Goal: Contribute content: Contribute content

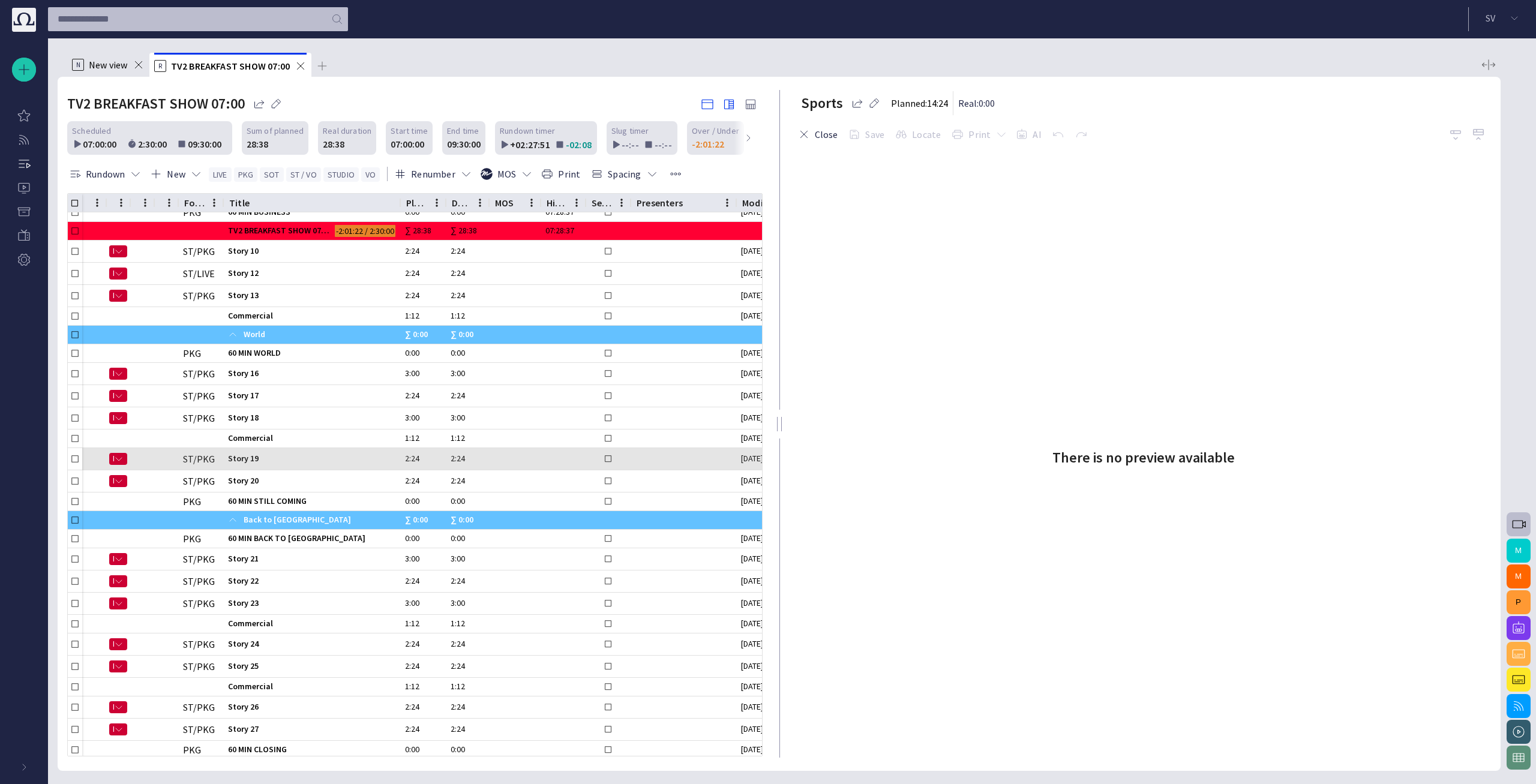
scroll to position [342, 0]
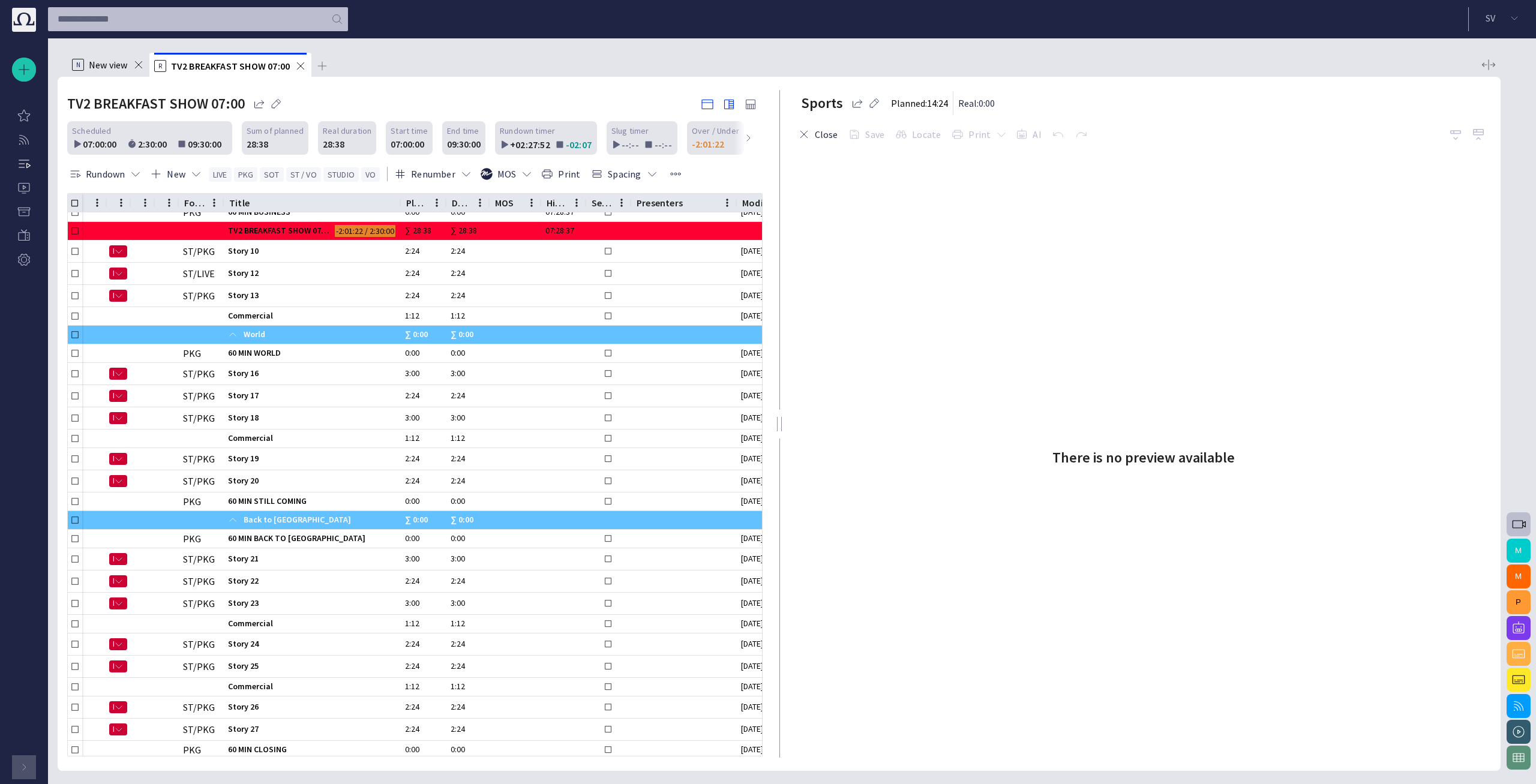
click at [21, 772] on div "button" at bounding box center [24, 767] width 24 height 24
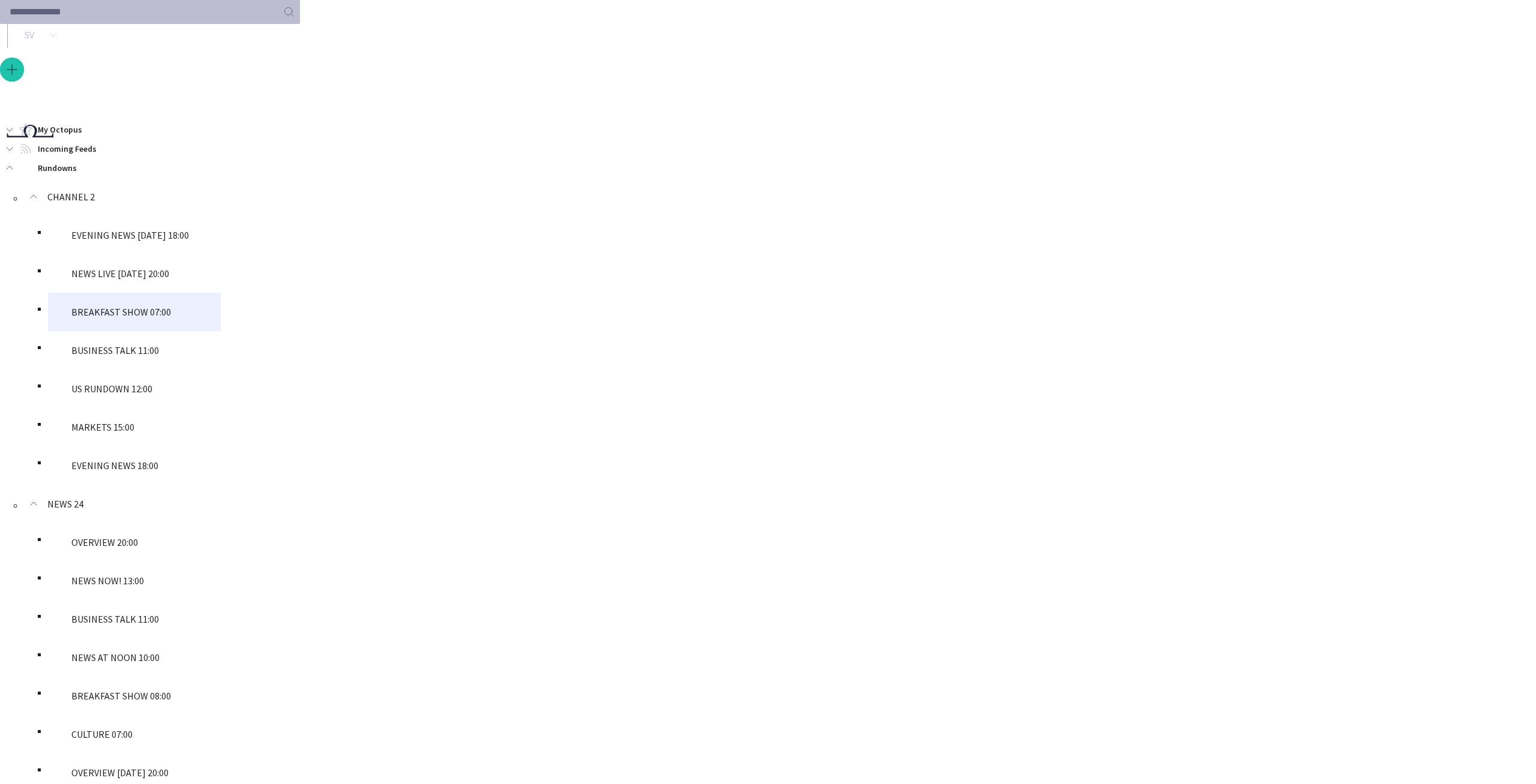
scroll to position [72, 0]
click at [109, 676] on div "BREAKFAST SHOW 08:00" at bounding box center [134, 695] width 173 height 38
click at [131, 676] on div "BREAKFAST SHOW 08:00" at bounding box center [141, 695] width 149 height 38
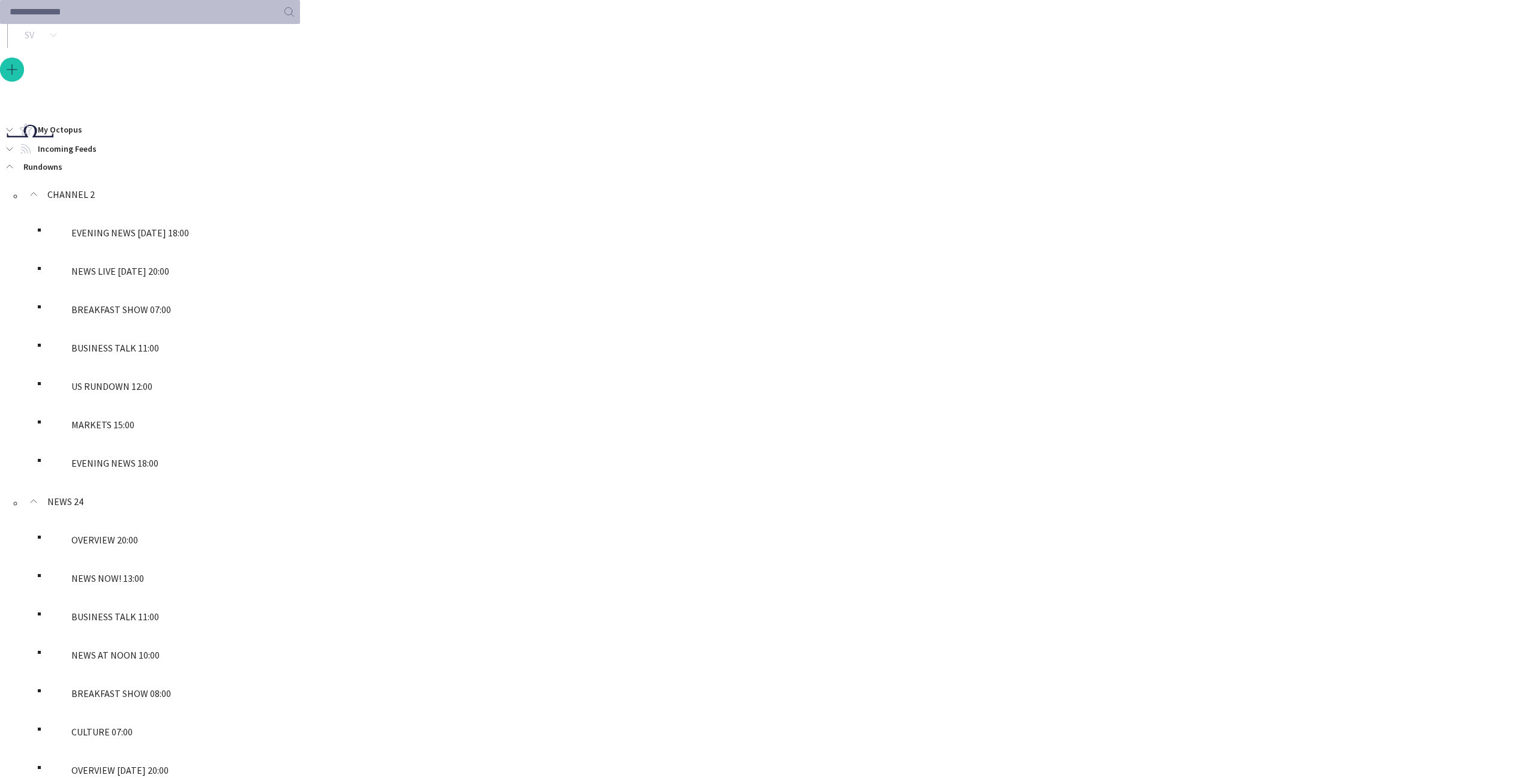
scroll to position [0, 0]
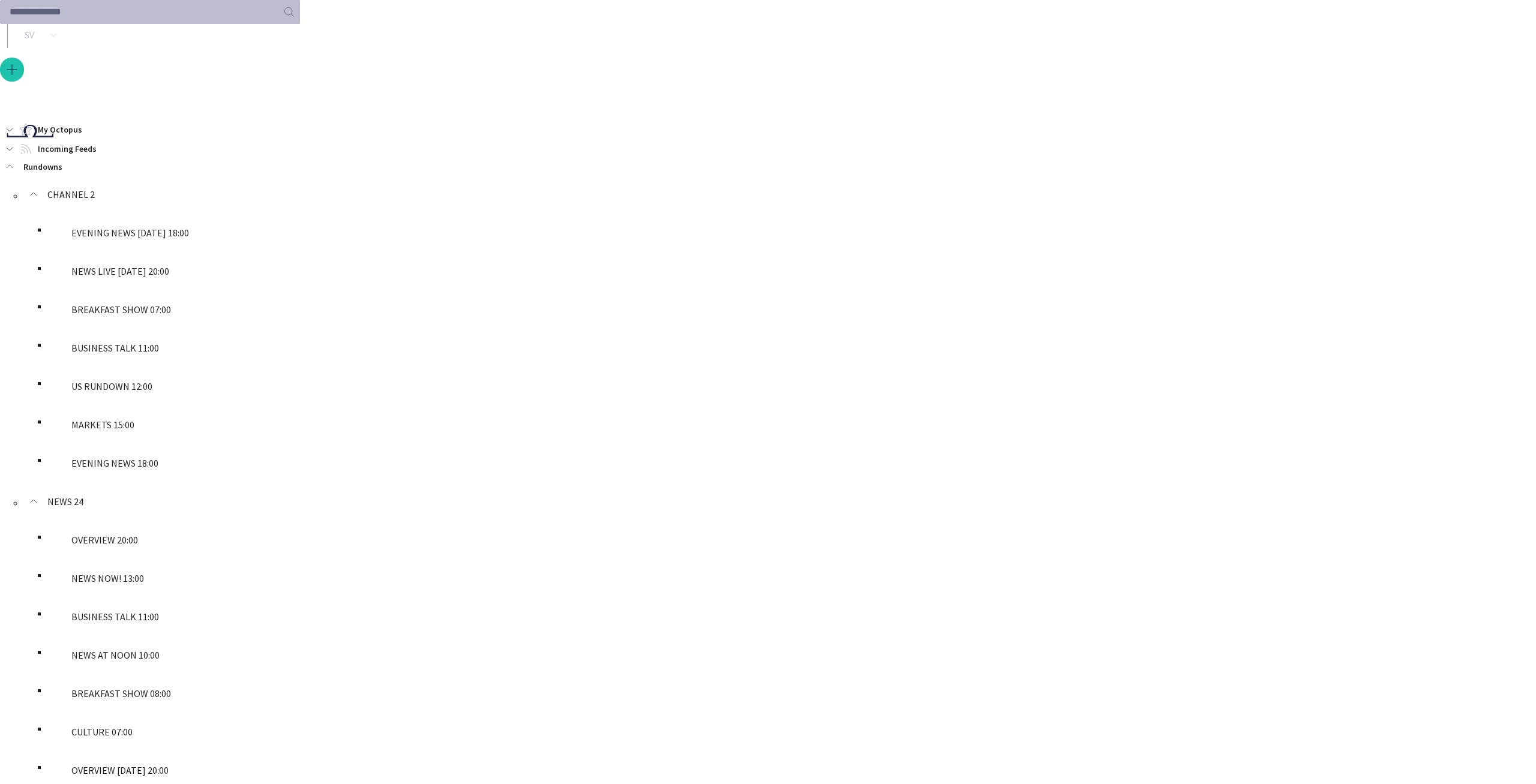
scroll to position [453, 0]
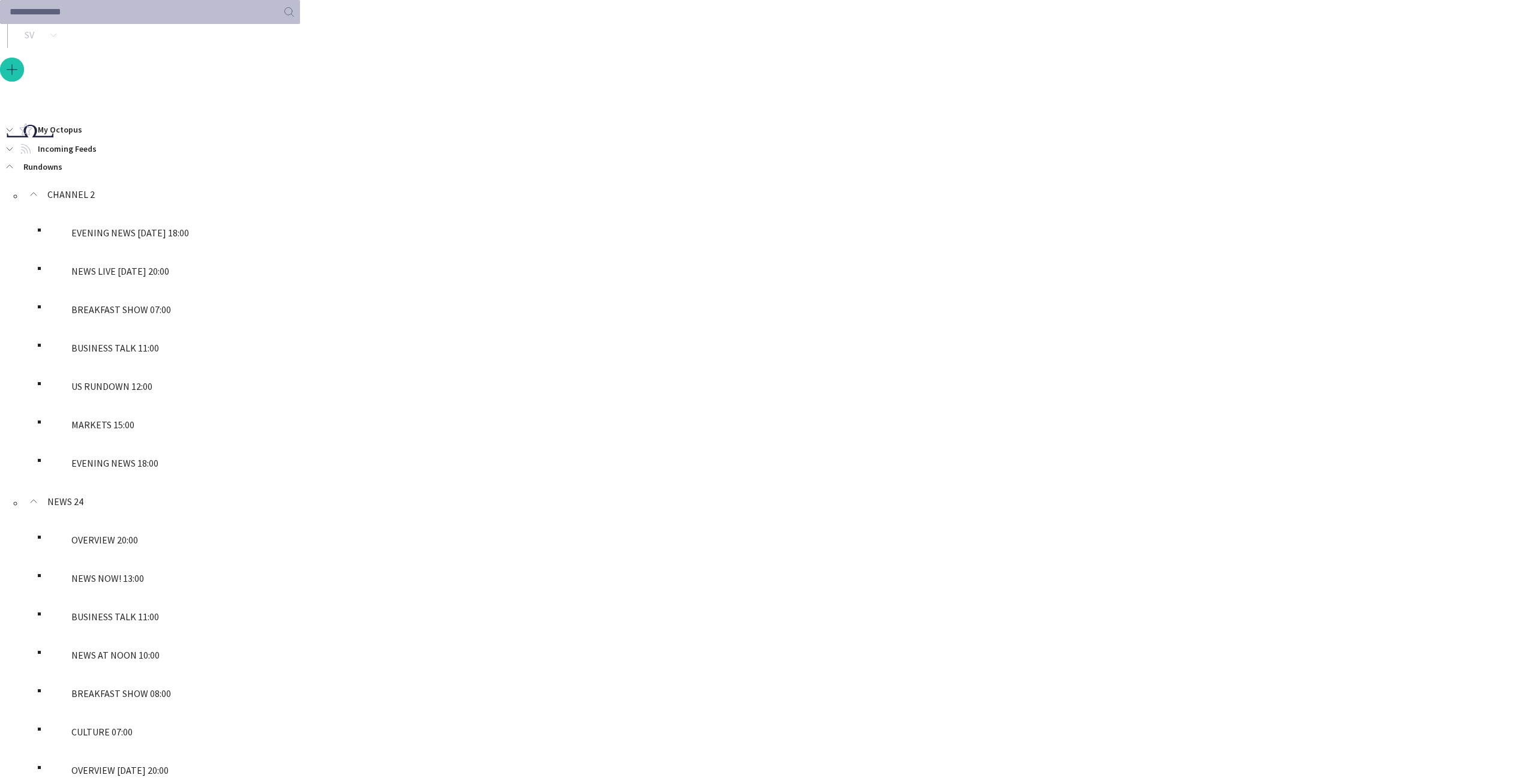
scroll to position [443, 0]
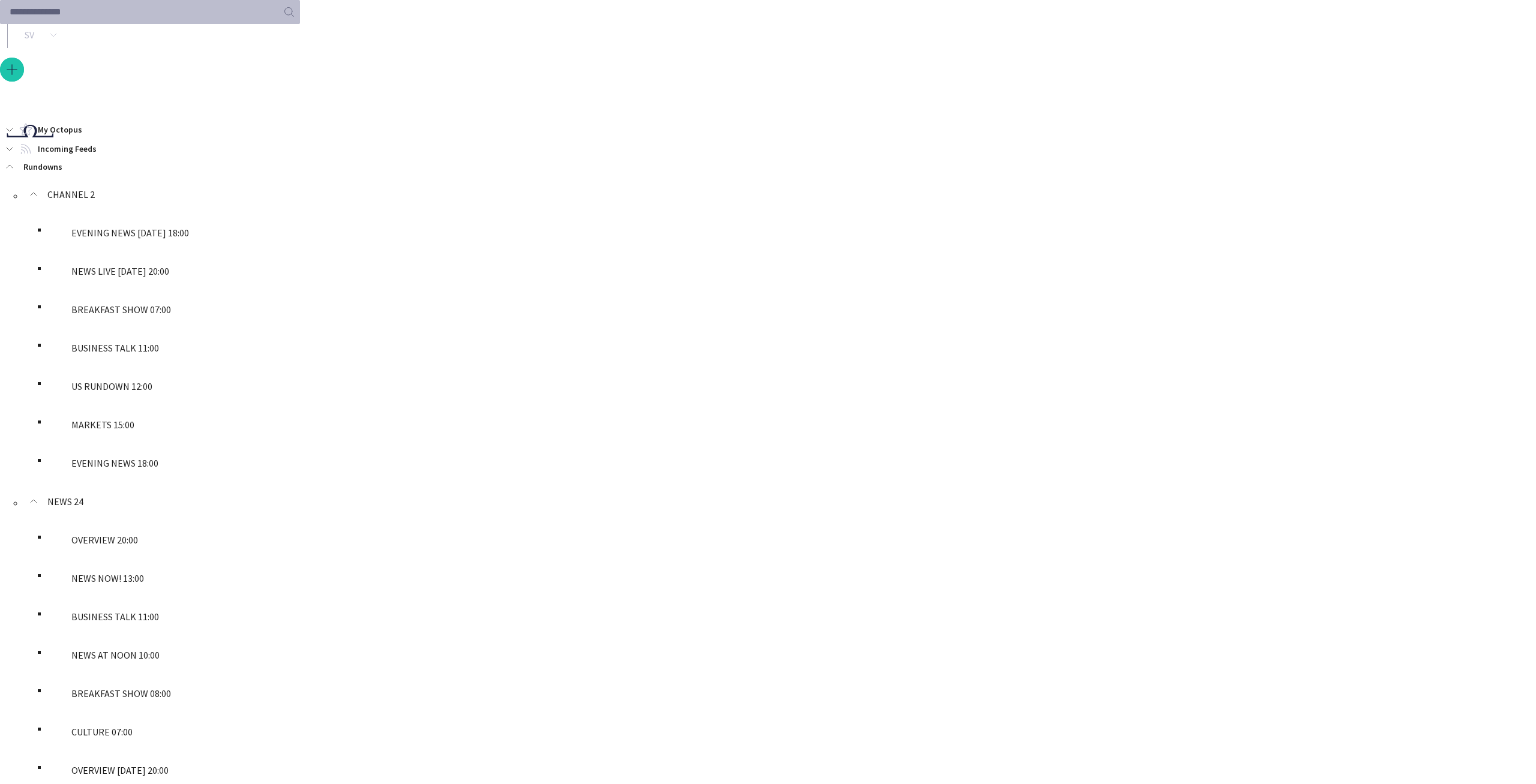
drag, startPoint x: 333, startPoint y: 205, endPoint x: 347, endPoint y: 207, distance: 14.1
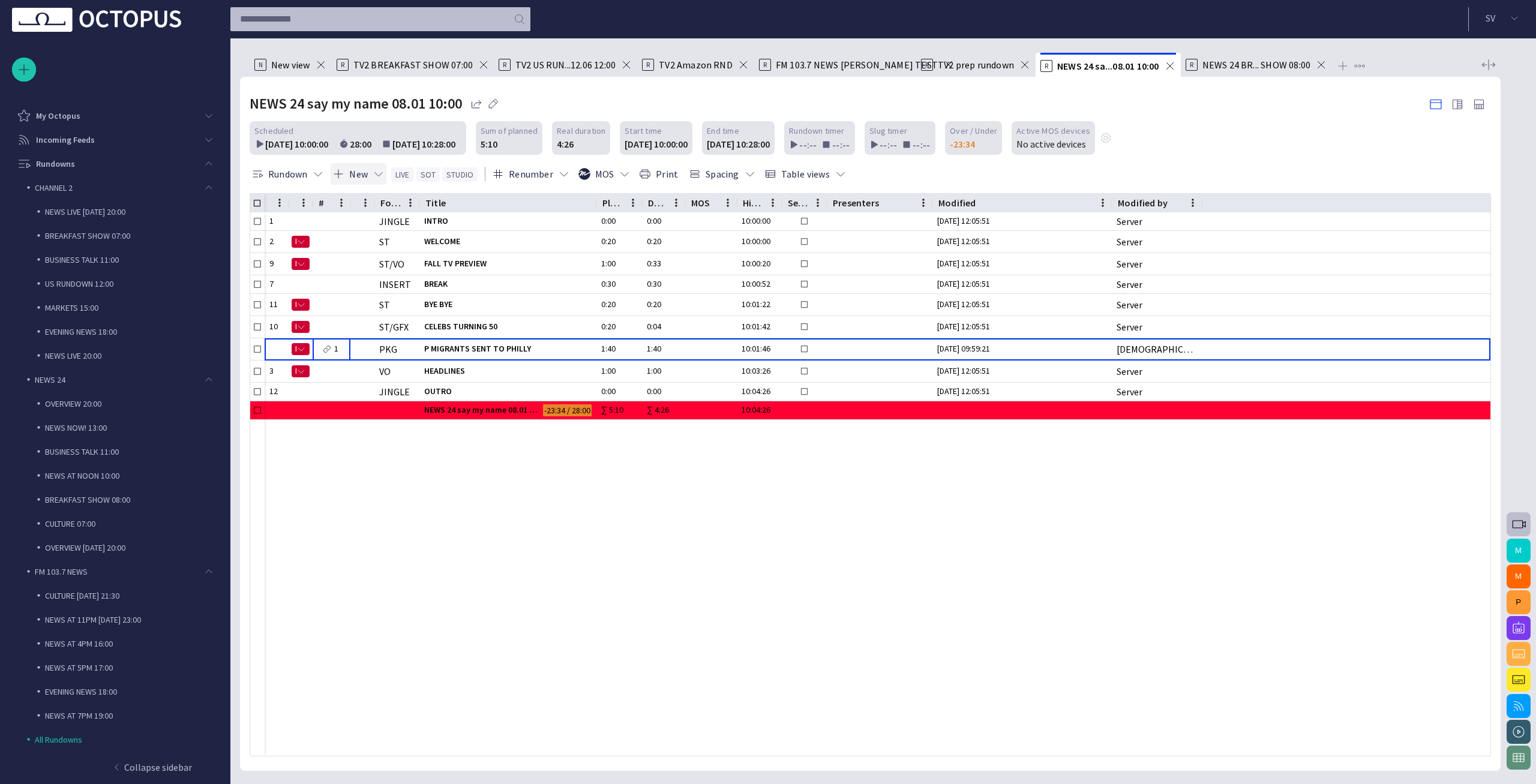
click at [370, 174] on button "New" at bounding box center [358, 174] width 56 height 22
click at [380, 309] on li "Text" at bounding box center [388, 308] width 114 height 22
type textarea "**********"
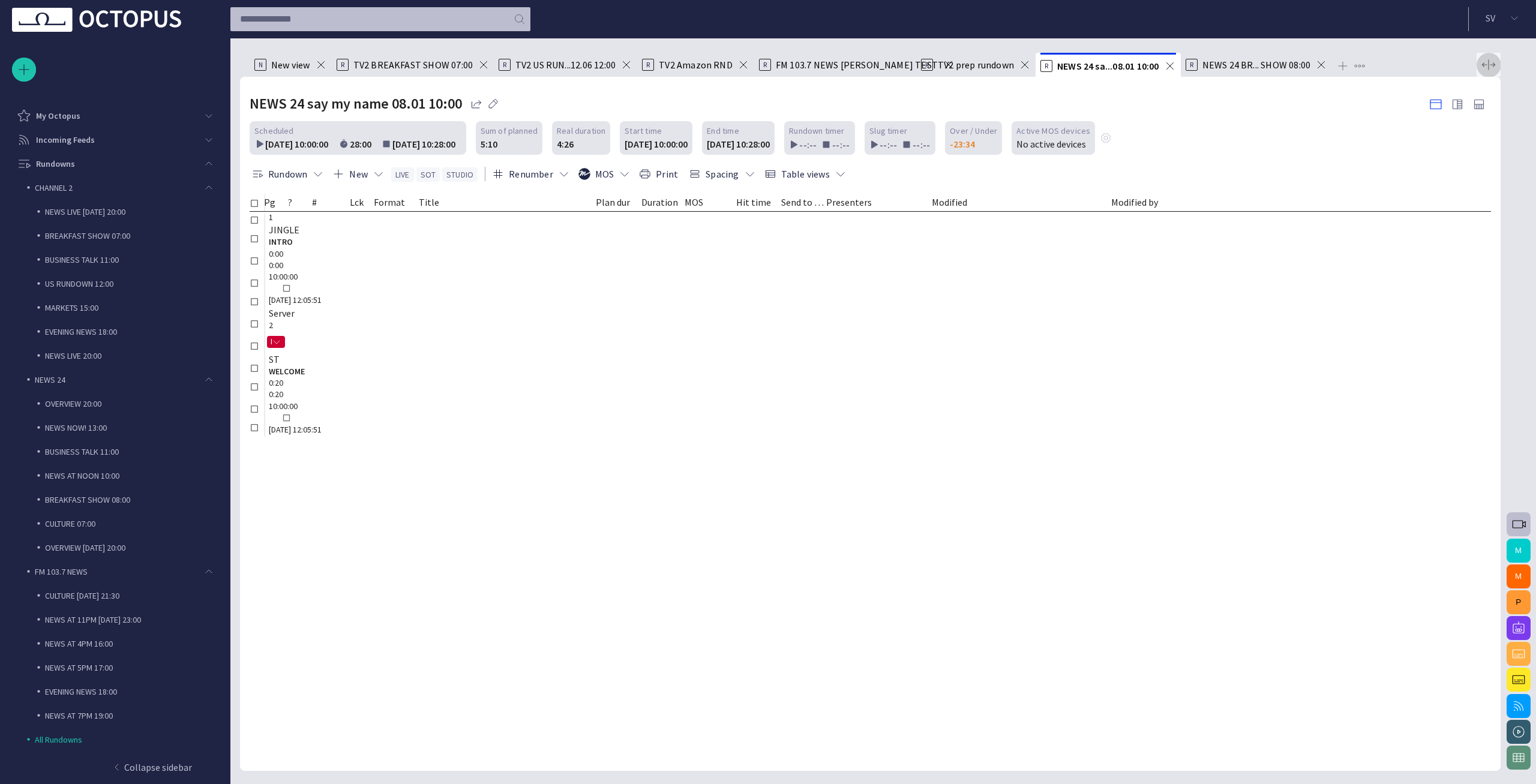
click at [1483, 73] on button "button" at bounding box center [1489, 65] width 24 height 24
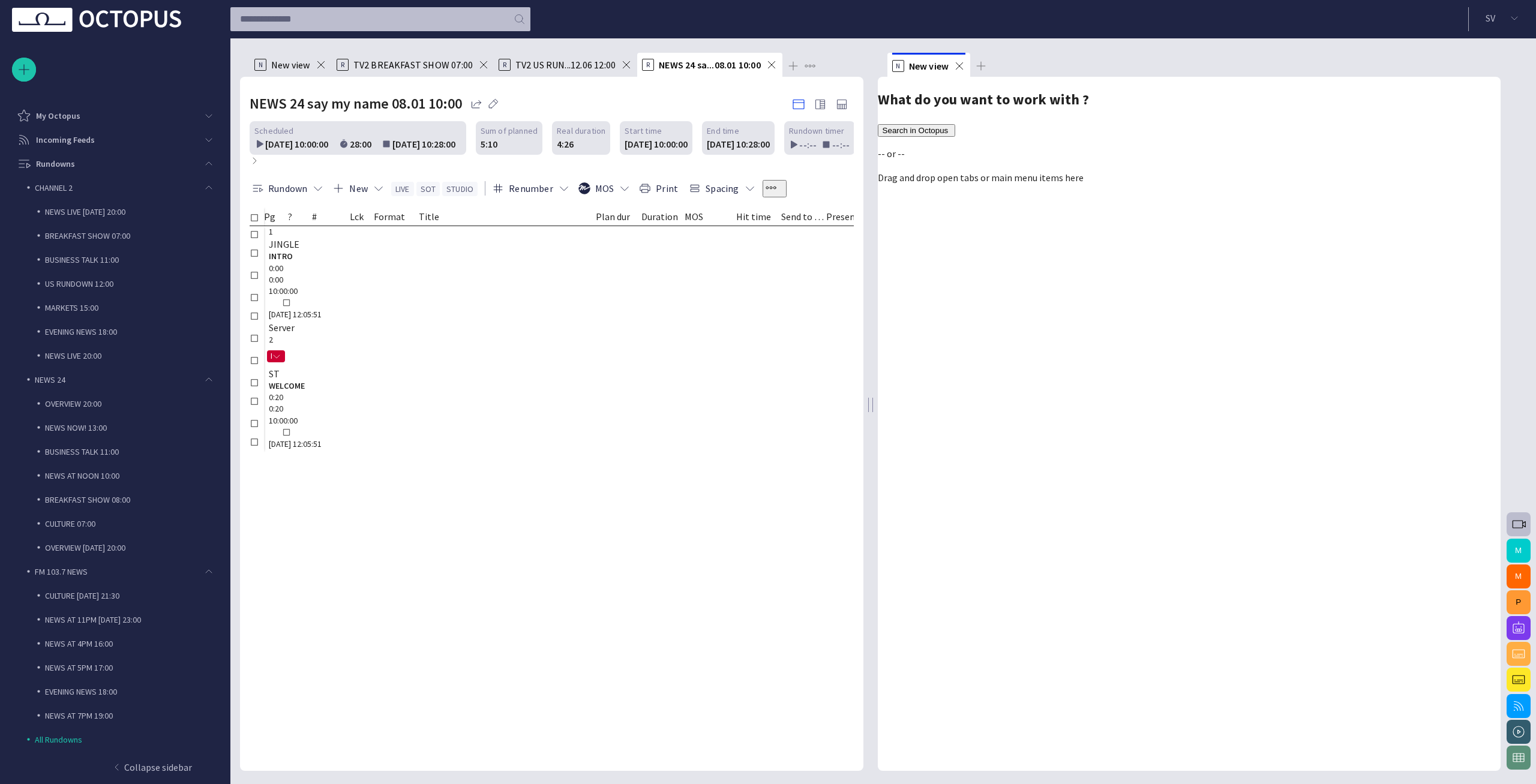
click at [517, 452] on div "1 JINGLE INTRO 0:00 0:00 10:00:00 31/08 12:05:51 Server 2 N ST WELCOME 0:20 0:2…" at bounding box center [725, 339] width 951 height 226
click at [448, 452] on div "1 JINGLE INTRO 0:00 0:00 10:00:00 31/08 12:05:51 Server 2 N ST WELCOME 0:20 0:2…" at bounding box center [725, 339] width 951 height 226
click at [504, 452] on div "1 JINGLE INTRO 0:00 0:00 10:00:00 31/08 12:05:51 Server 2 N ST WELCOME 0:20 0:2…" at bounding box center [725, 339] width 951 height 226
click at [959, 66] on span at bounding box center [959, 64] width 12 height 12
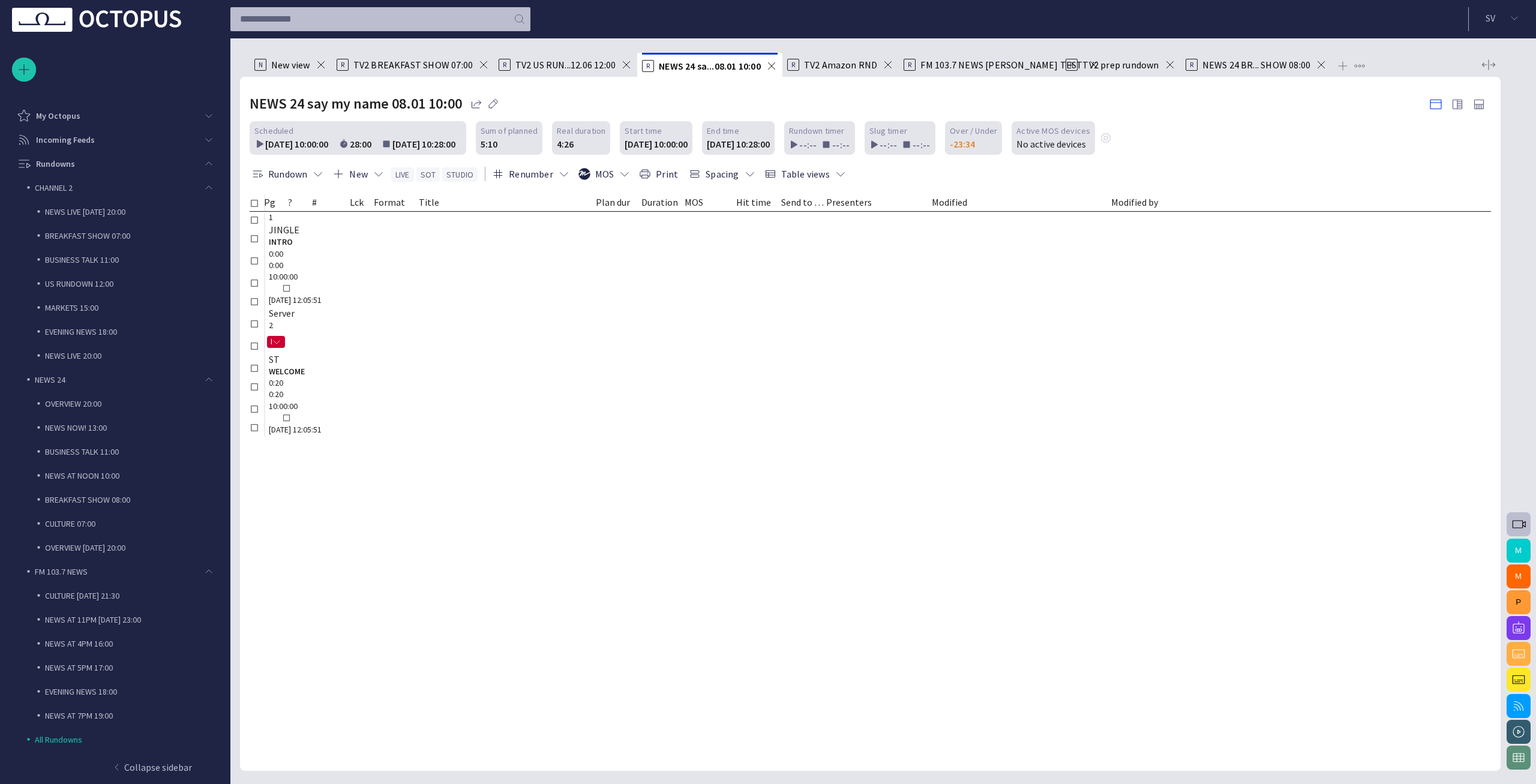
click at [952, 96] on div "NEWS 24 say my name 08.01 10:00" at bounding box center [870, 103] width 1242 height 25
